Goal: Task Accomplishment & Management: Use online tool/utility

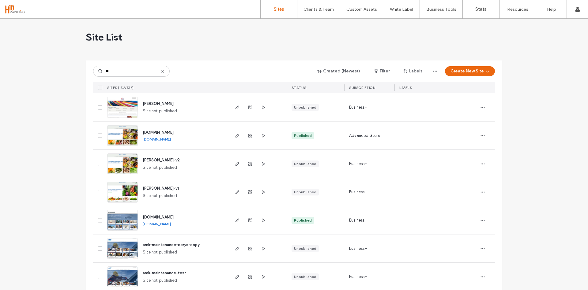
type input "**"
click at [144, 103] on span "[PERSON_NAME]" at bounding box center [158, 103] width 31 height 5
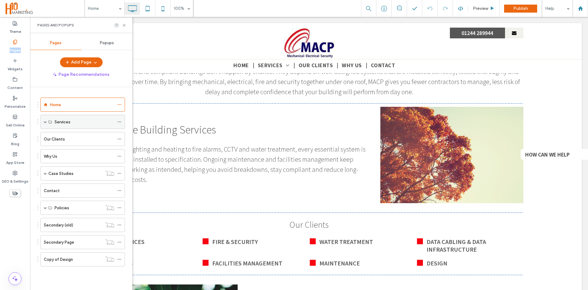
click at [44, 121] on span at bounding box center [45, 121] width 3 height 3
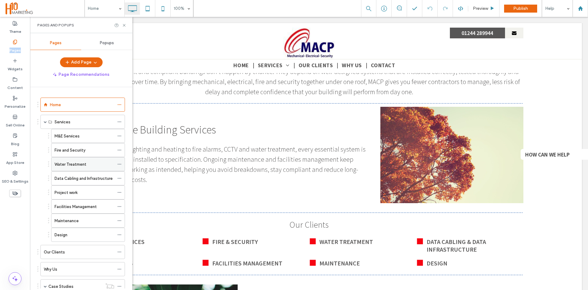
click at [76, 169] on div "Water Treatment" at bounding box center [85, 163] width 60 height 13
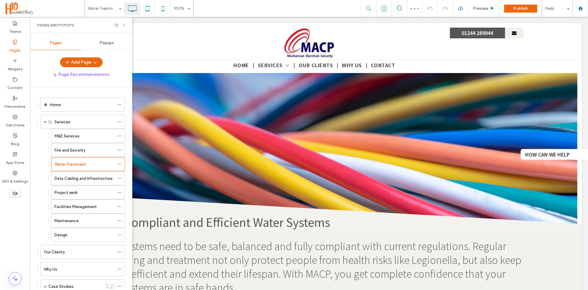
drag, startPoint x: 125, startPoint y: 25, endPoint x: 89, endPoint y: 33, distance: 36.8
click at [125, 25] on use at bounding box center [124, 25] width 2 height 2
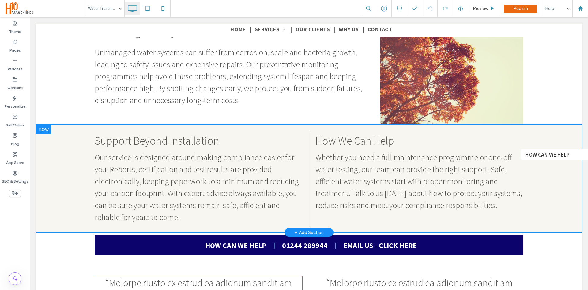
scroll to position [766, 0]
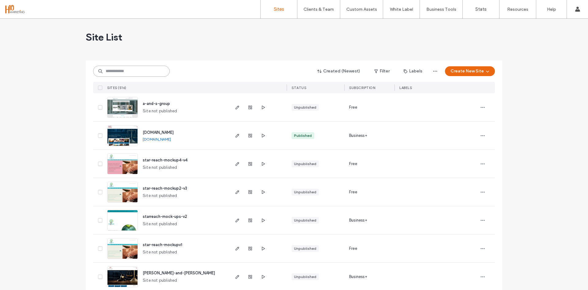
click at [138, 74] on input at bounding box center [131, 71] width 77 height 11
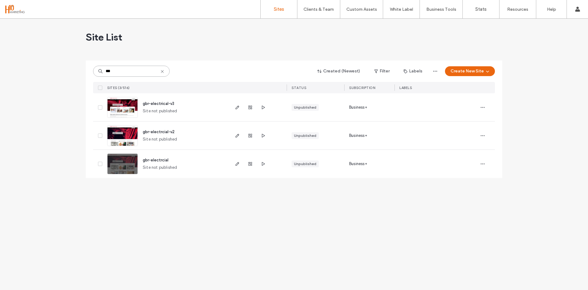
type input "***"
click at [143, 104] on span "gbr-electrical-v3" at bounding box center [159, 103] width 32 height 5
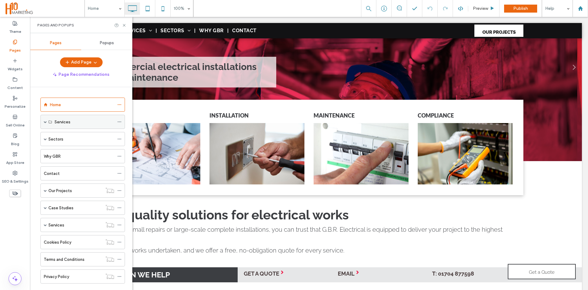
click at [44, 121] on span at bounding box center [45, 121] width 3 height 3
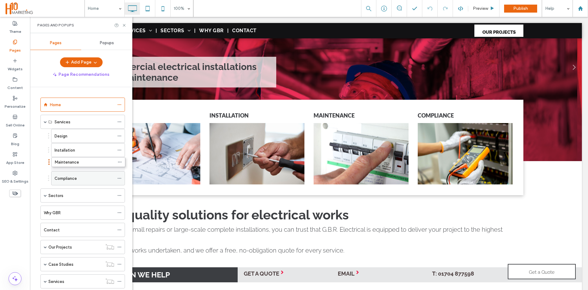
drag, startPoint x: 69, startPoint y: 181, endPoint x: 70, endPoint y: 166, distance: 15.4
click at [124, 27] on icon at bounding box center [124, 25] width 5 height 5
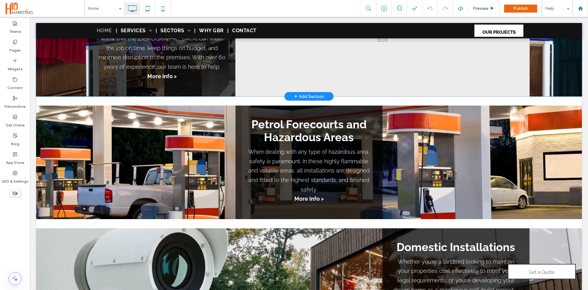
scroll to position [344, 0]
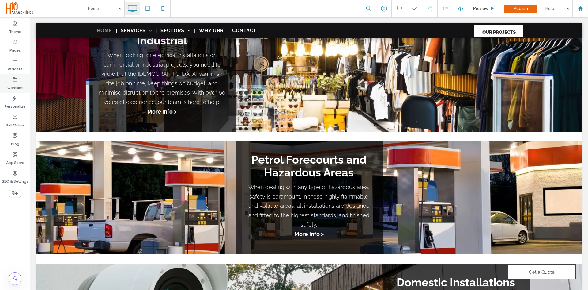
click at [10, 82] on label "Content" at bounding box center [15, 86] width 16 height 9
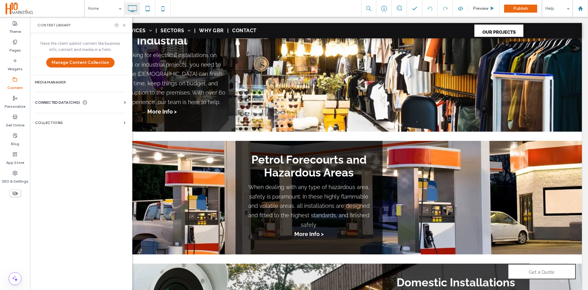
click at [101, 99] on div "CONNECTED DATA (CMS) Business Info Business Text Business Images Find and Repla…" at bounding box center [80, 102] width 101 height 16
click at [126, 99] on icon at bounding box center [125, 102] width 6 height 6
click at [59, 119] on label "Business Info" at bounding box center [81, 117] width 83 height 4
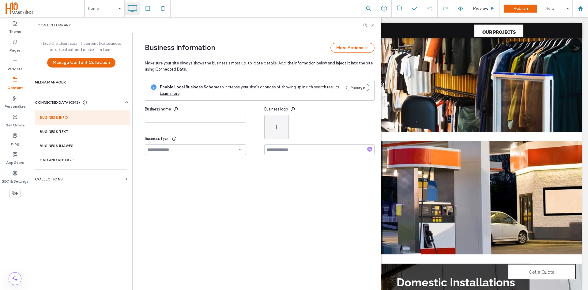
type input "**********"
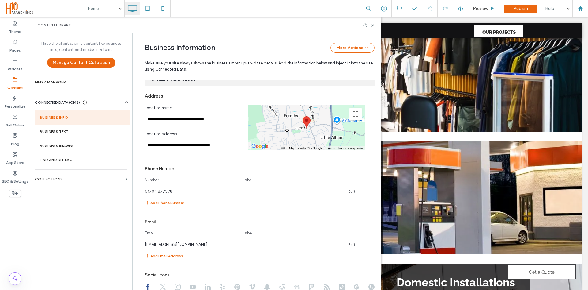
scroll to position [151, 0]
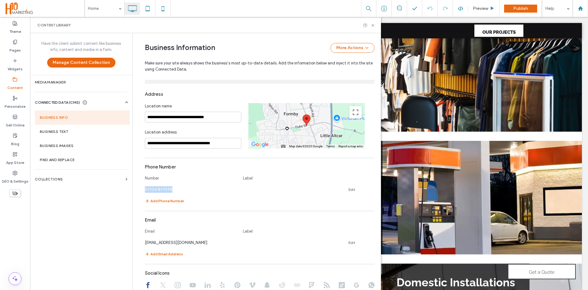
drag, startPoint x: 167, startPoint y: 189, endPoint x: 141, endPoint y: 189, distance: 26.1
click at [141, 189] on div "**********" at bounding box center [255, 153] width 239 height 543
copy span "01704 877598"
drag, startPoint x: 374, startPoint y: 26, endPoint x: 344, endPoint y: 10, distance: 34.6
click at [374, 26] on use at bounding box center [373, 25] width 2 height 2
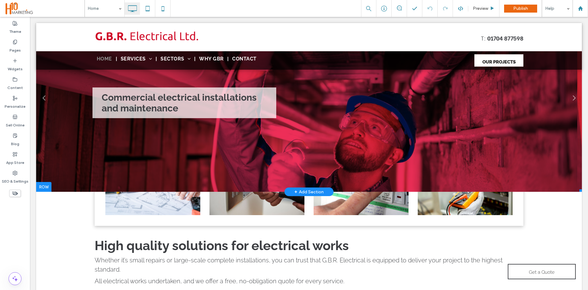
scroll to position [0, 0]
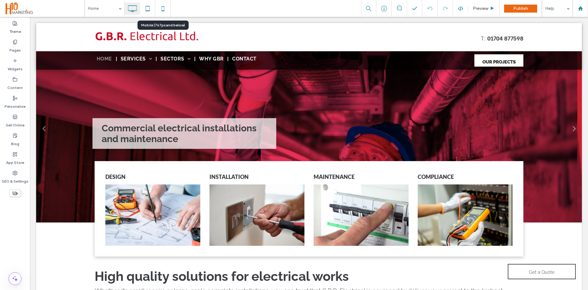
click at [161, 11] on icon at bounding box center [163, 8] width 12 height 12
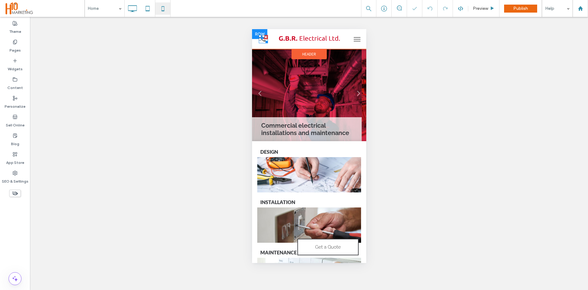
click at [262, 41] on icon at bounding box center [263, 39] width 9 height 8
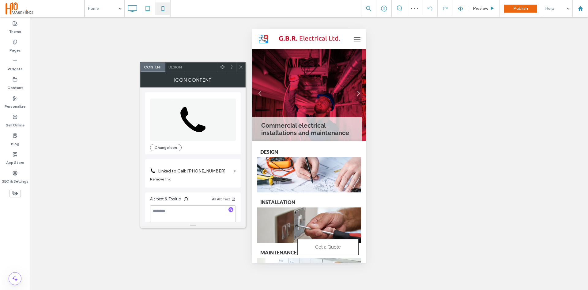
click at [215, 170] on label "Linked to Call: [PHONE_NUMBER]" at bounding box center [195, 170] width 74 height 11
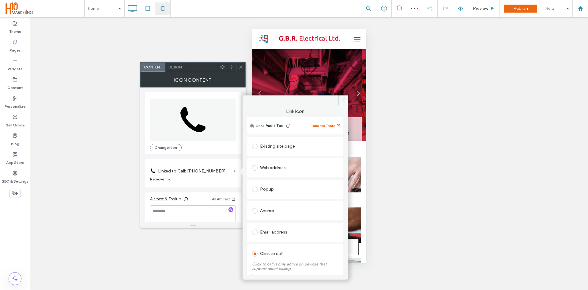
click at [261, 252] on div "Click to call" at bounding box center [295, 254] width 86 height 10
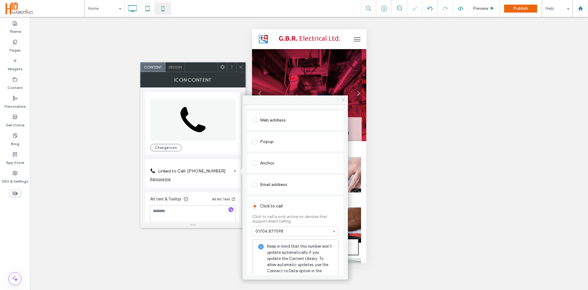
click at [341, 99] on span at bounding box center [344, 99] width 10 height 9
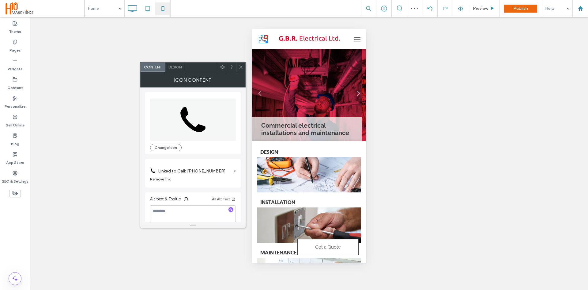
drag, startPoint x: 240, startPoint y: 67, endPoint x: 245, endPoint y: 68, distance: 5.4
click at [240, 67] on icon at bounding box center [241, 67] width 5 height 5
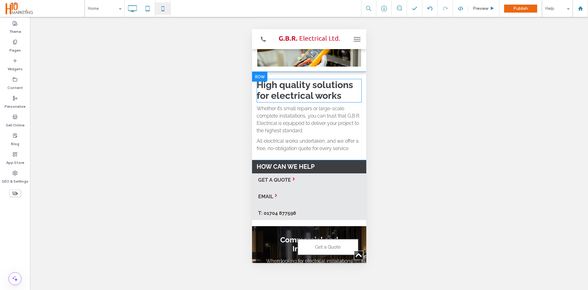
scroll to position [307, 0]
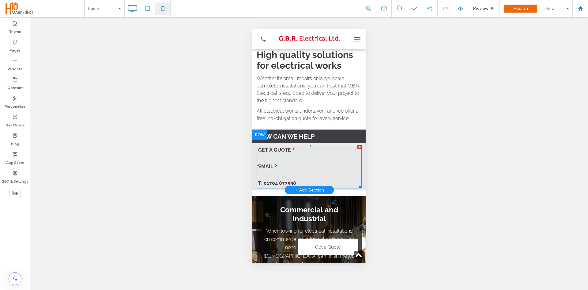
click at [278, 183] on span at bounding box center [309, 167] width 105 height 44
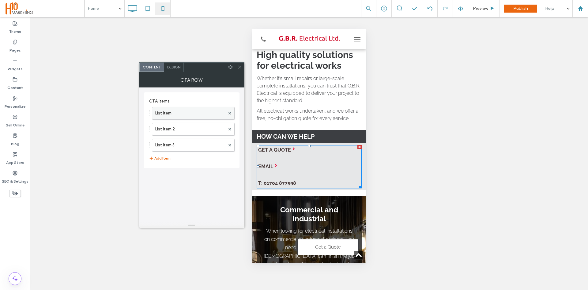
click at [182, 112] on label "List Item" at bounding box center [190, 113] width 70 height 12
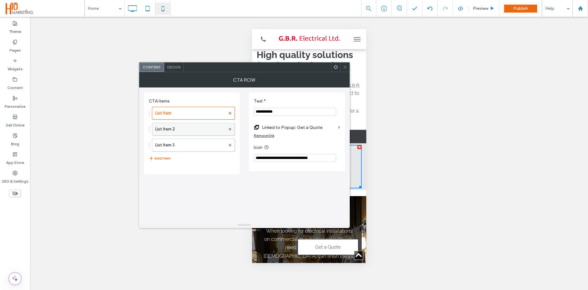
click at [188, 126] on label "List Item 2" at bounding box center [190, 129] width 70 height 12
click at [185, 143] on label "List Item 3" at bounding box center [190, 145] width 70 height 12
click at [344, 68] on icon at bounding box center [345, 67] width 5 height 5
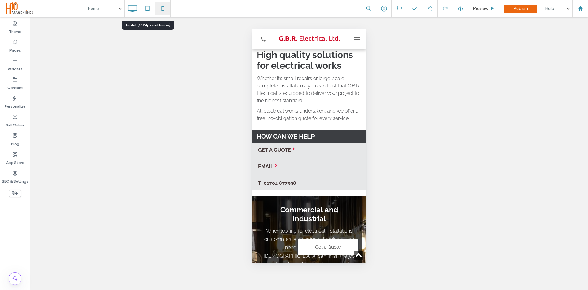
click at [148, 10] on use at bounding box center [148, 8] width 4 height 5
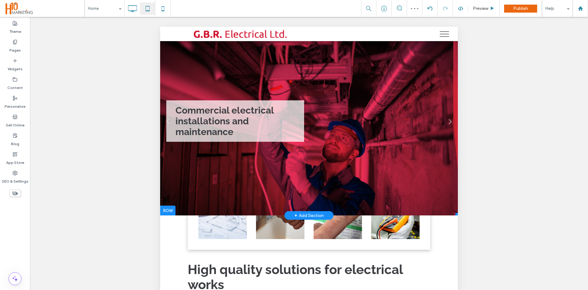
scroll to position [0, 0]
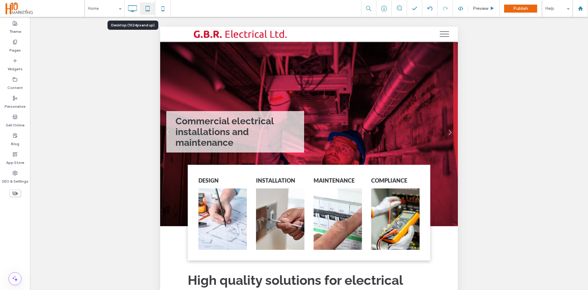
click at [132, 13] on icon at bounding box center [132, 8] width 12 height 12
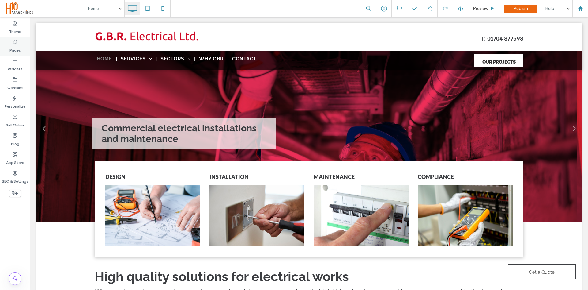
click at [10, 49] on label "Pages" at bounding box center [15, 48] width 11 height 9
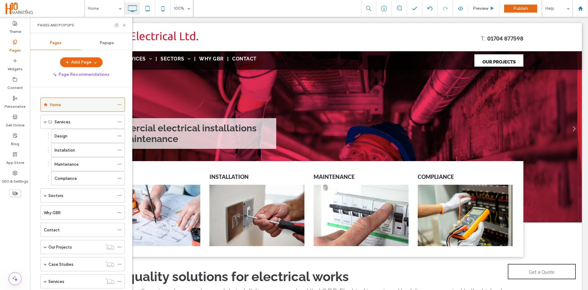
click at [69, 103] on div "Home" at bounding box center [82, 104] width 64 height 6
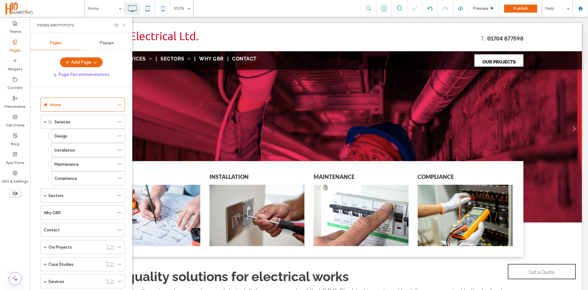
click at [125, 24] on icon at bounding box center [124, 25] width 5 height 5
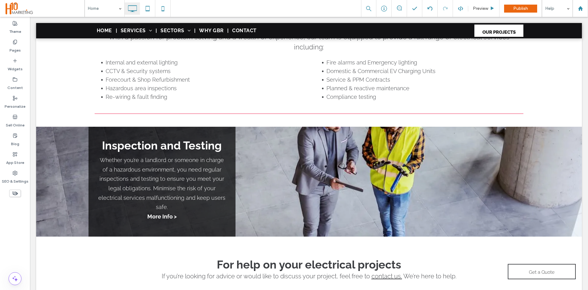
scroll to position [920, 0]
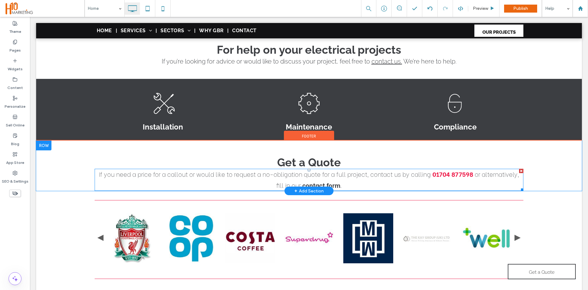
click at [331, 180] on strong "contact form" at bounding box center [322, 184] width 38 height 9
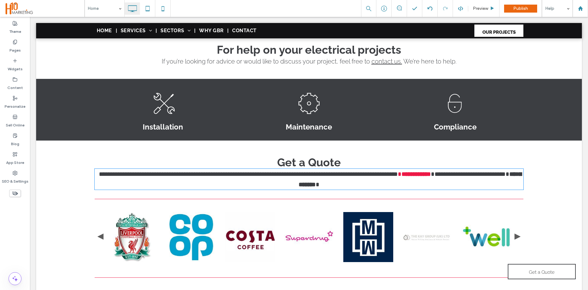
type input "**"
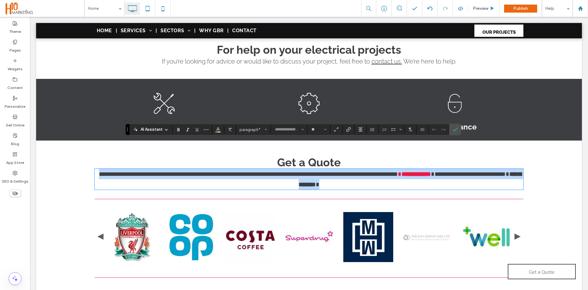
click at [331, 171] on strong "**********" at bounding box center [410, 179] width 223 height 17
type input "**********"
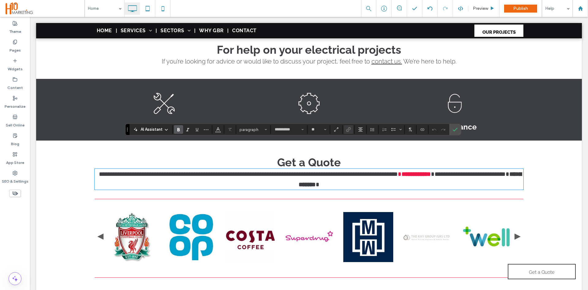
click at [431, 171] on strong "**********" at bounding box center [416, 174] width 29 height 6
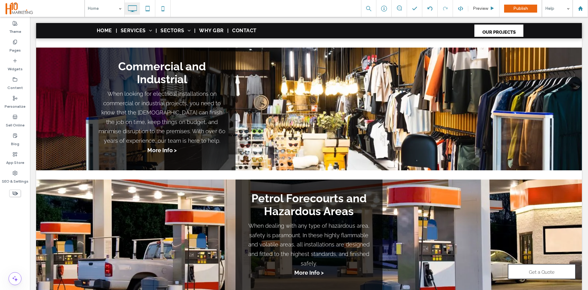
scroll to position [276, 0]
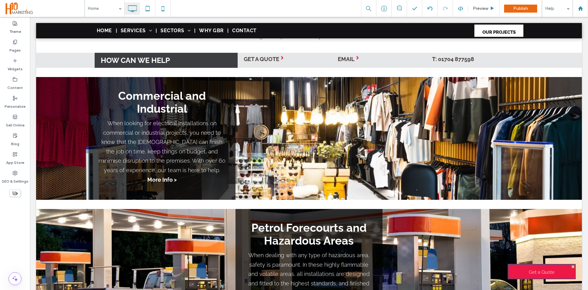
click at [548, 273] on span "Get a Quote" at bounding box center [542, 271] width 26 height 15
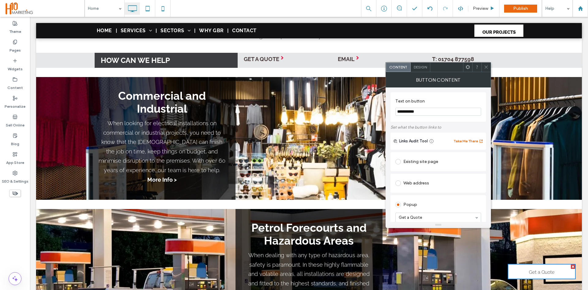
click at [488, 69] on span at bounding box center [486, 67] width 5 height 9
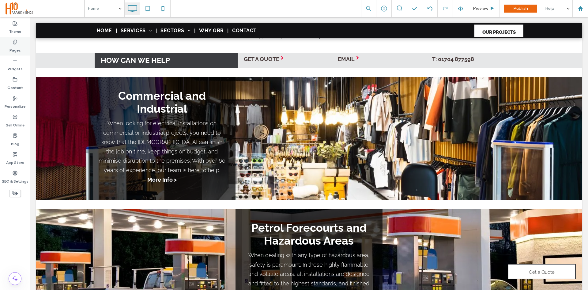
click at [12, 50] on label "Pages" at bounding box center [15, 48] width 11 height 9
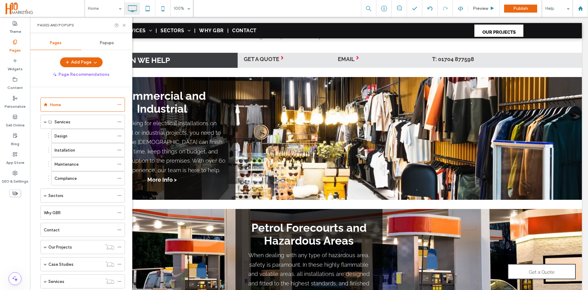
click at [112, 42] on span "Popups" at bounding box center [107, 42] width 14 height 5
